Goal: Register for event/course

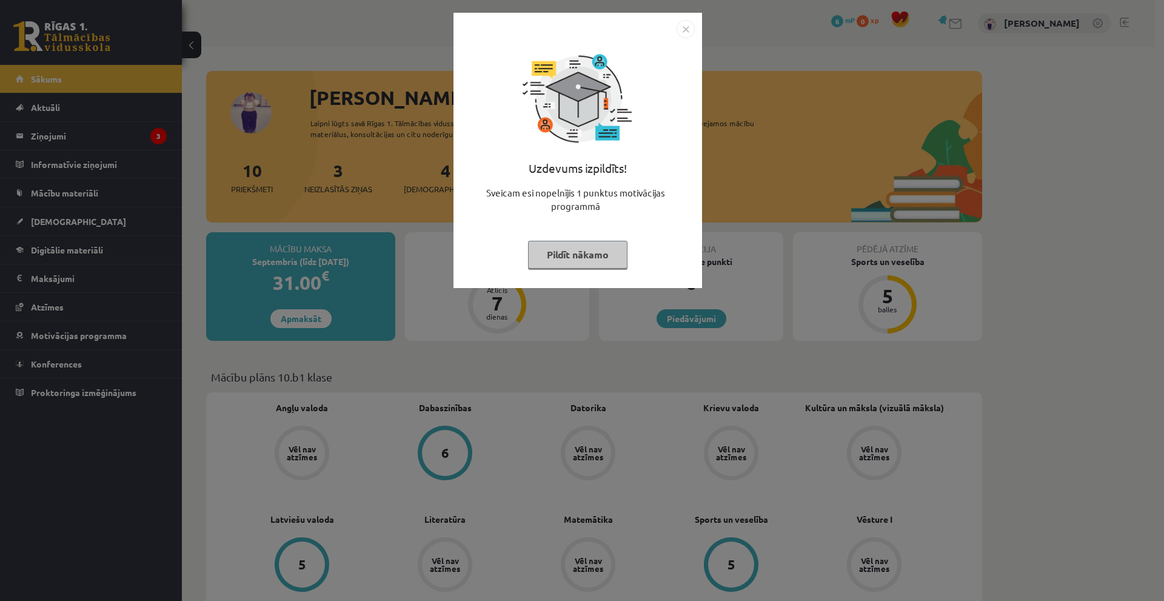
click at [679, 25] on img "Close" at bounding box center [685, 29] width 18 height 18
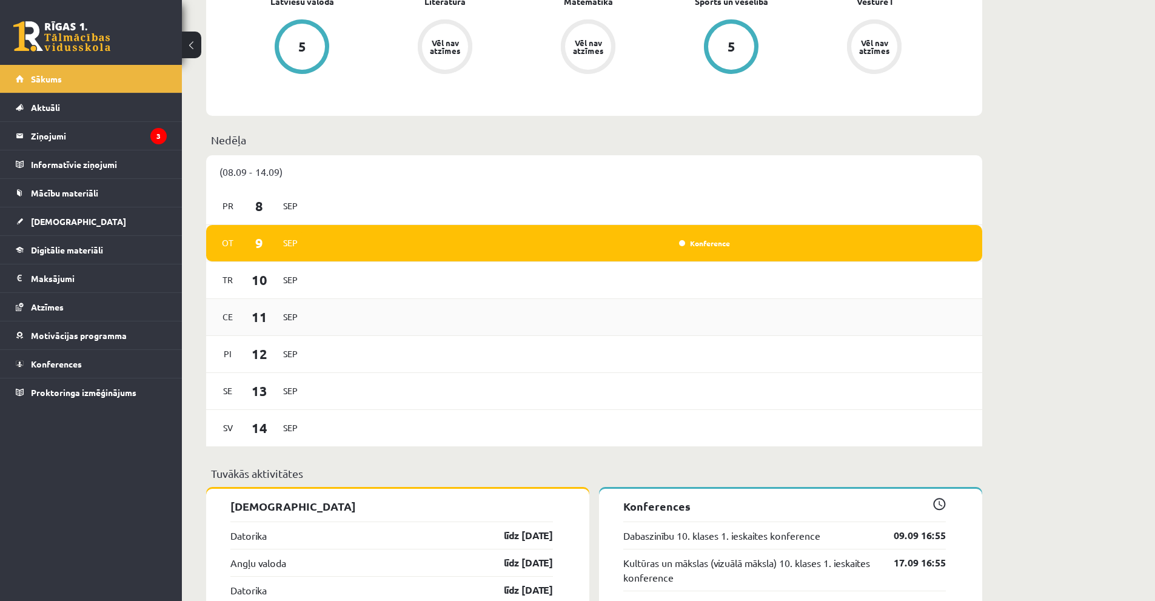
scroll to position [545, 0]
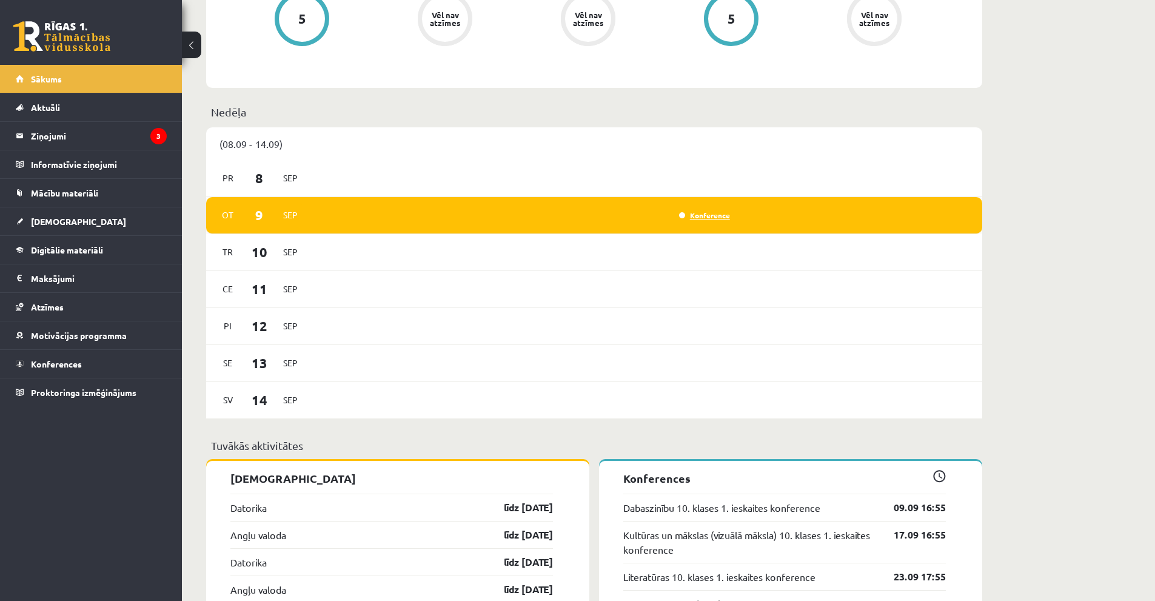
click at [705, 213] on link "Konference" at bounding box center [704, 215] width 51 height 10
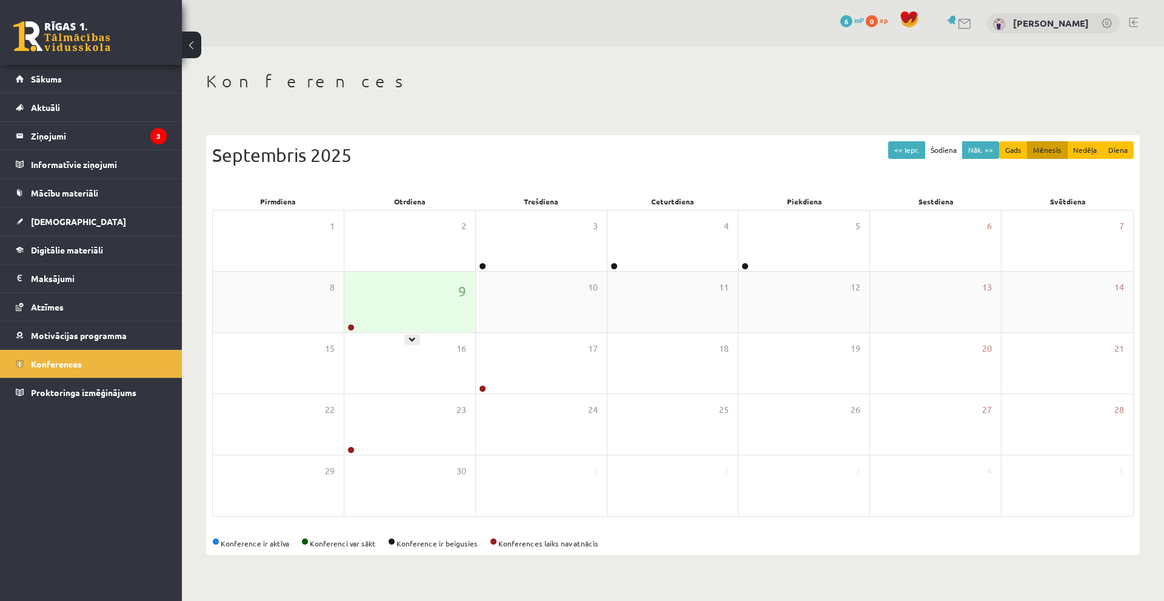
click at [434, 296] on div "9" at bounding box center [409, 302] width 131 height 61
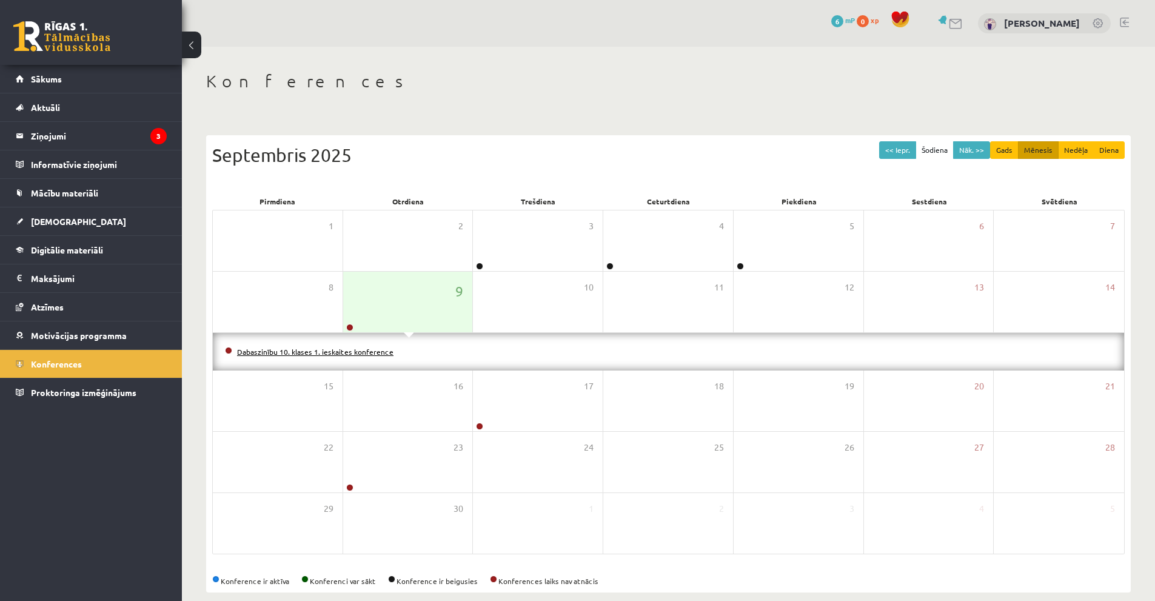
click at [367, 351] on link "Dabaszinību 10. klases 1. ieskaites konference" at bounding box center [315, 352] width 156 height 10
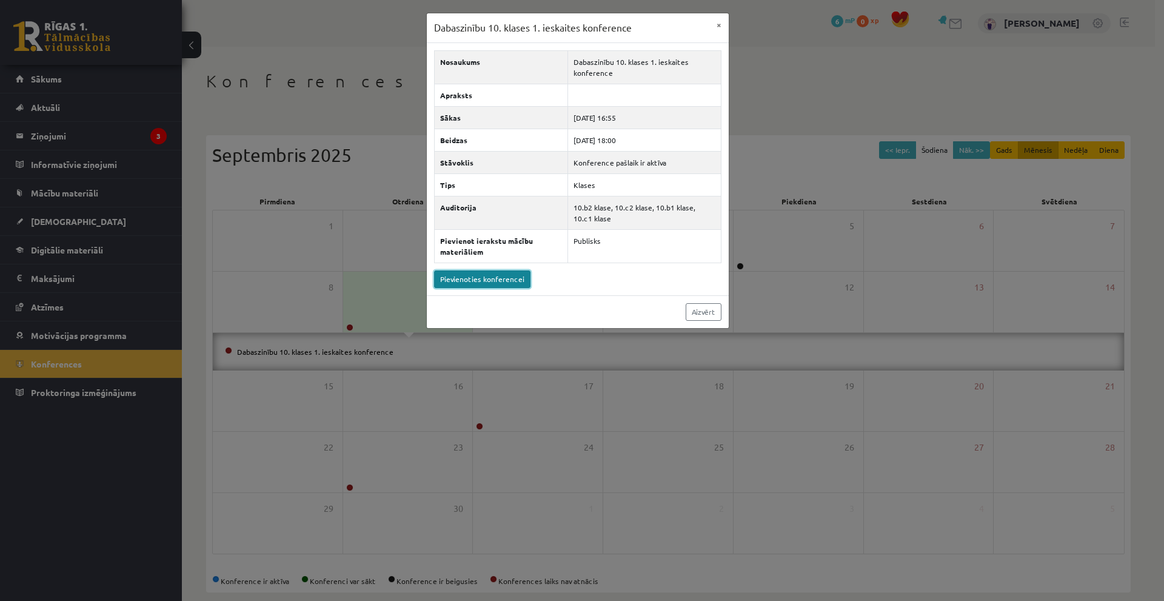
click at [472, 281] on link "Pievienoties konferencei" at bounding box center [482, 279] width 96 height 18
